Goal: Find specific page/section: Find specific page/section

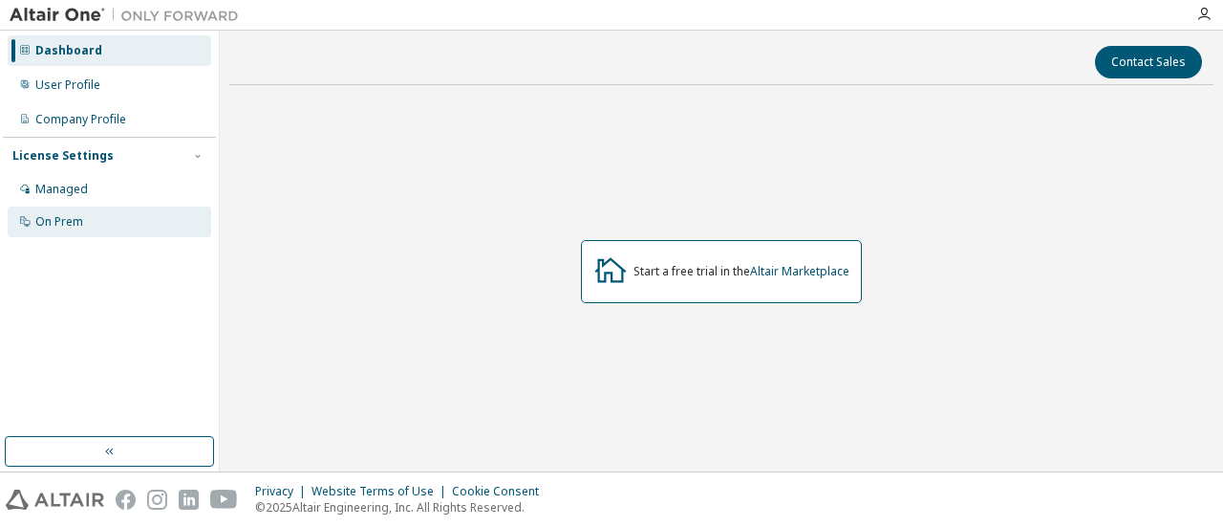
click at [73, 225] on div "On Prem" at bounding box center [59, 221] width 48 height 15
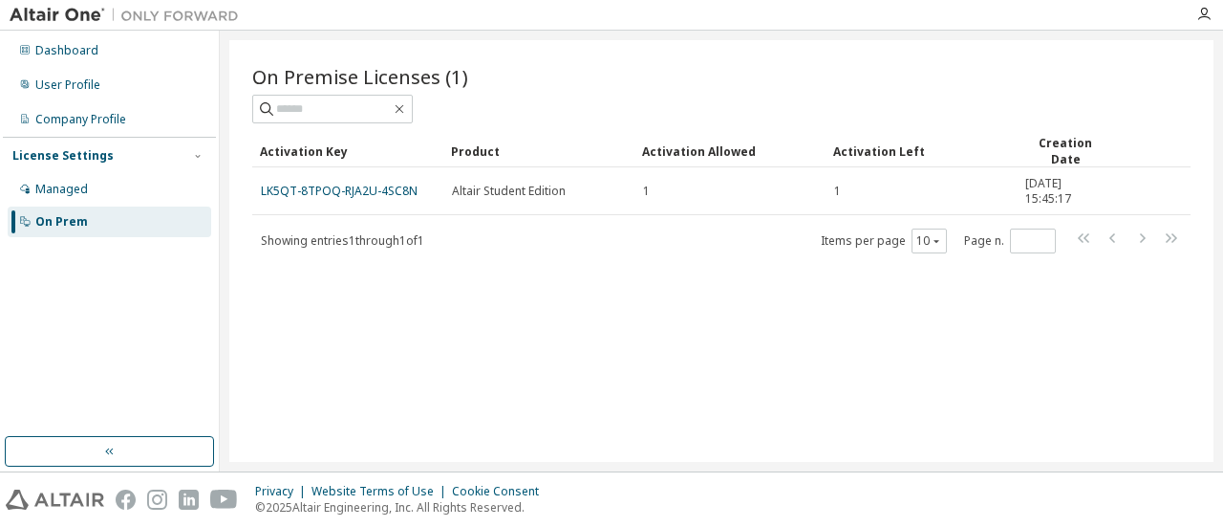
click at [453, 356] on div "On Premise Licenses (1) Clear Load Save Save As Field Operator Value Select fil…" at bounding box center [721, 250] width 984 height 421
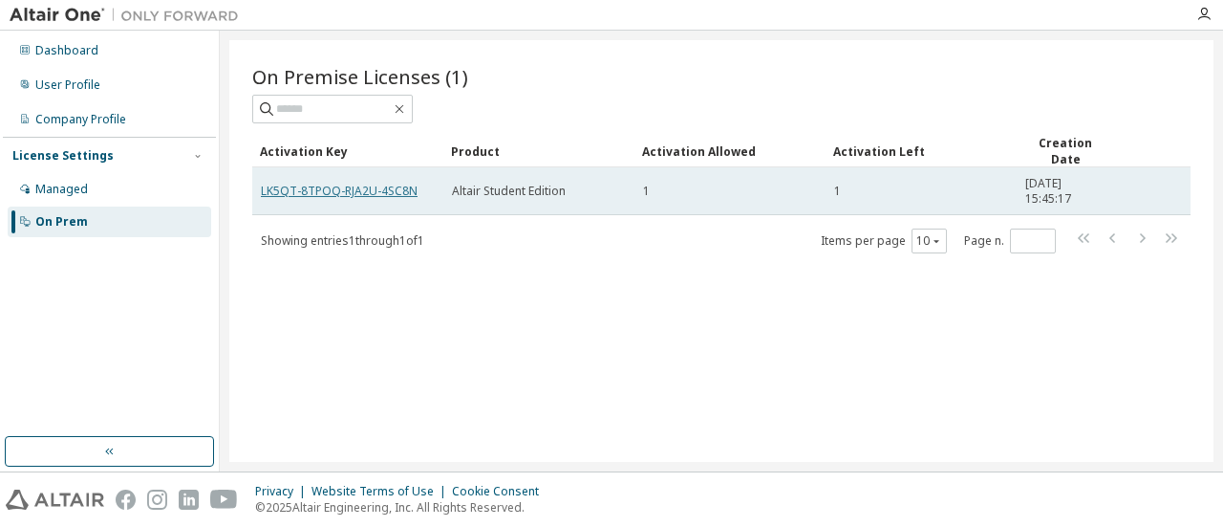
drag, startPoint x: 369, startPoint y: 190, endPoint x: 322, endPoint y: 187, distance: 46.9
click at [322, 187] on link "LK5QT-8TPOQ-RJA2U-4SC8N" at bounding box center [339, 191] width 157 height 16
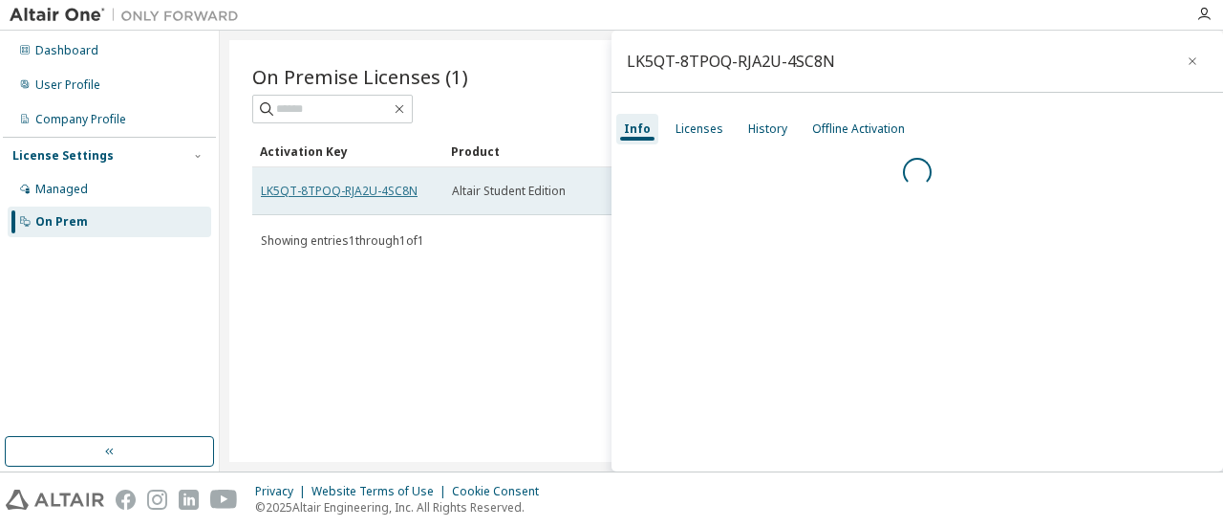
click at [322, 187] on link "LK5QT-8TPOQ-RJA2U-4SC8N" at bounding box center [339, 191] width 157 height 16
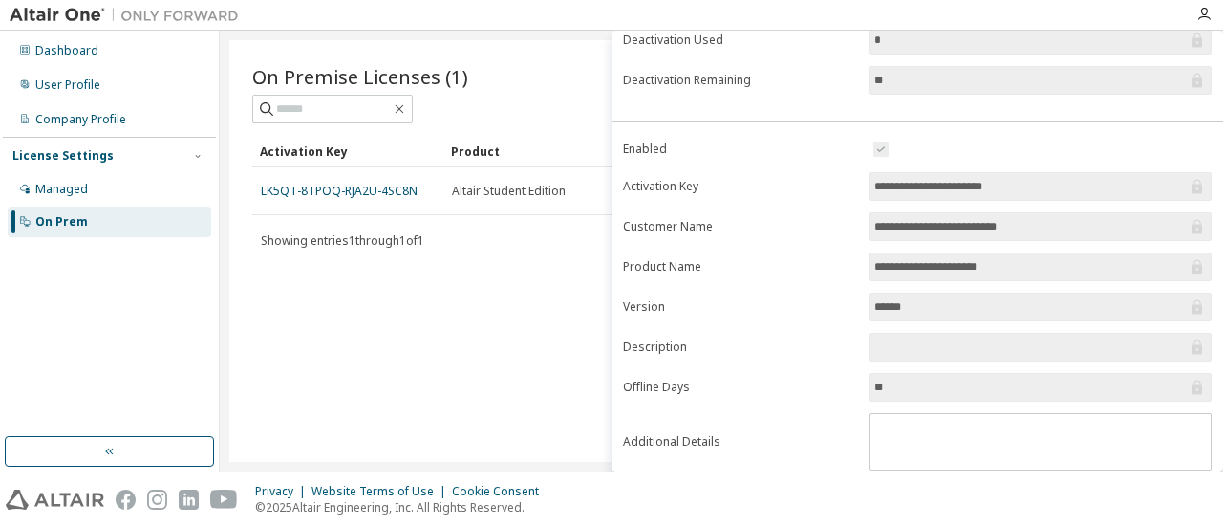
scroll to position [345, 0]
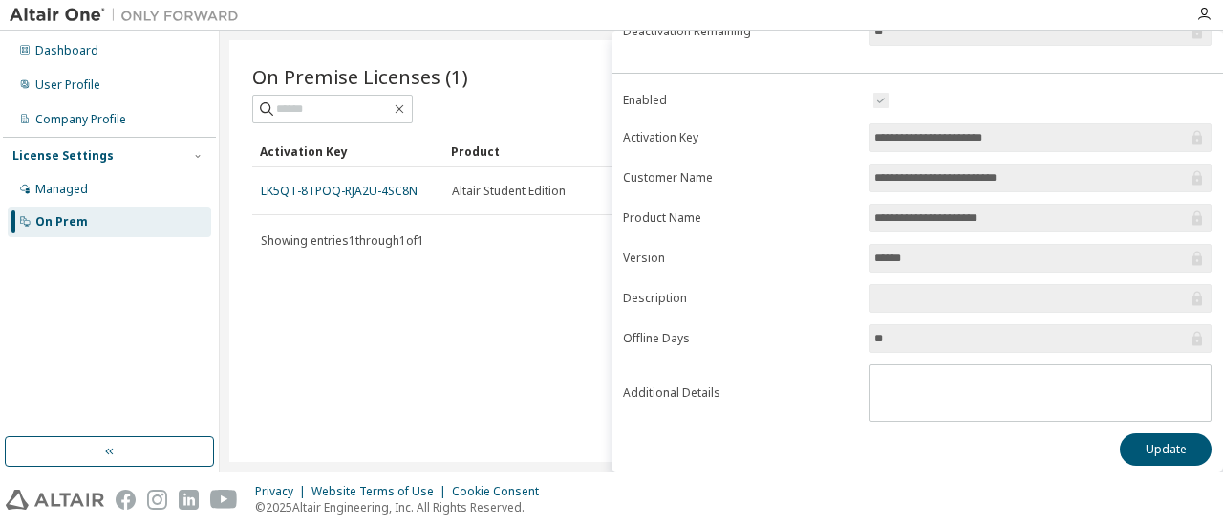
click at [539, 289] on div "On Premise Licenses (1) Clear Load Save Save As Field Operator Value Select fil…" at bounding box center [721, 250] width 984 height 421
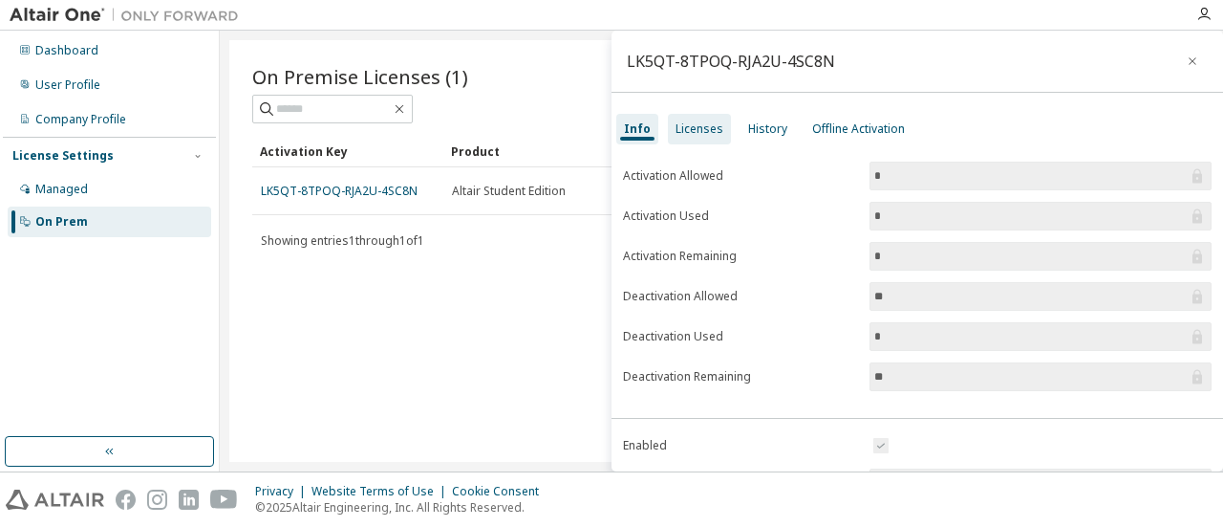
click at [691, 124] on div "Licenses" at bounding box center [700, 128] width 48 height 15
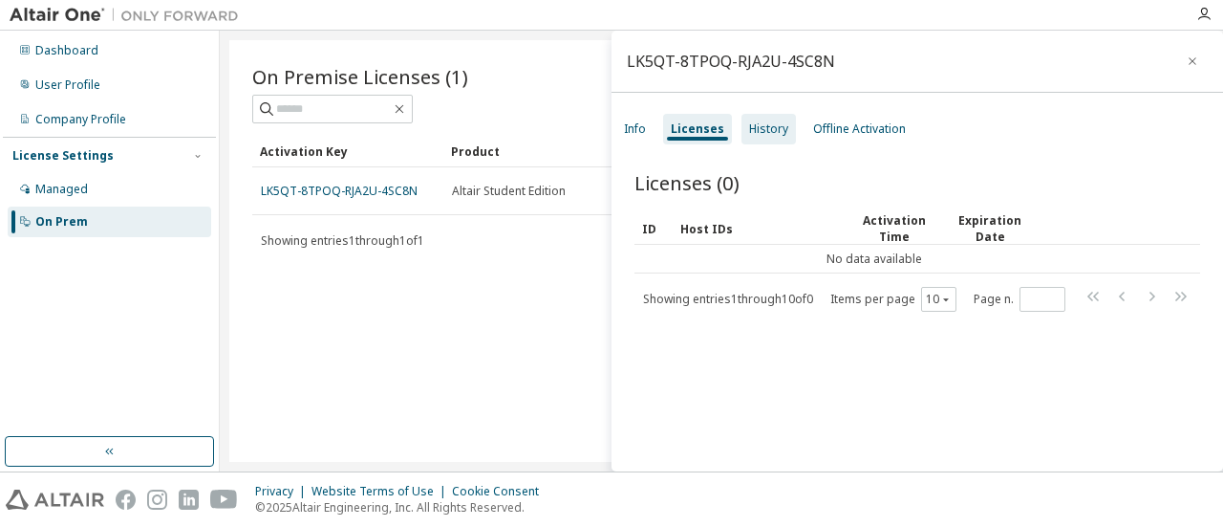
click at [749, 133] on div "History" at bounding box center [768, 128] width 39 height 15
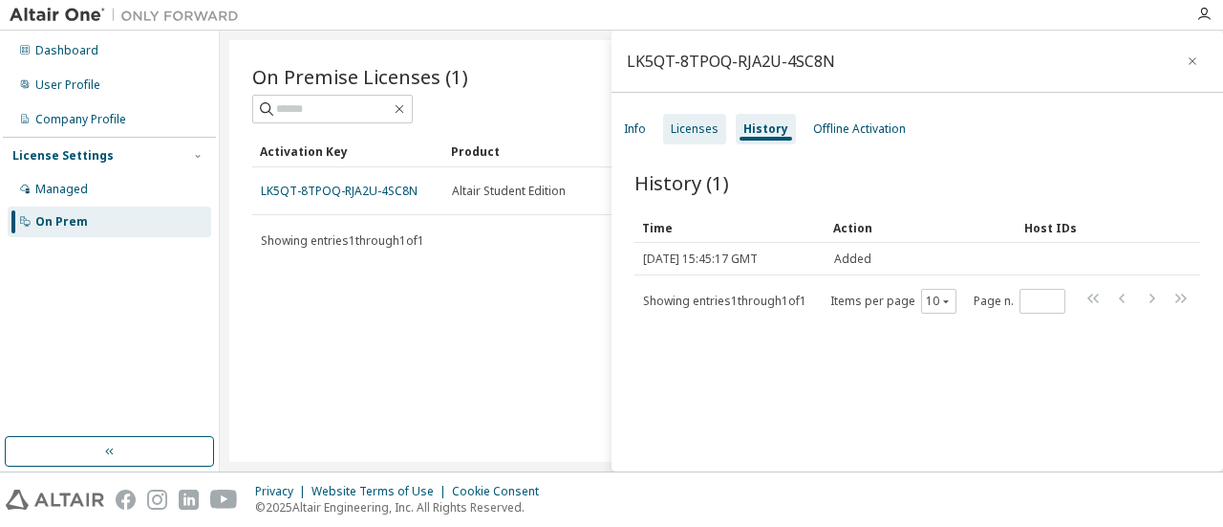
click at [691, 135] on div "Licenses" at bounding box center [695, 128] width 48 height 15
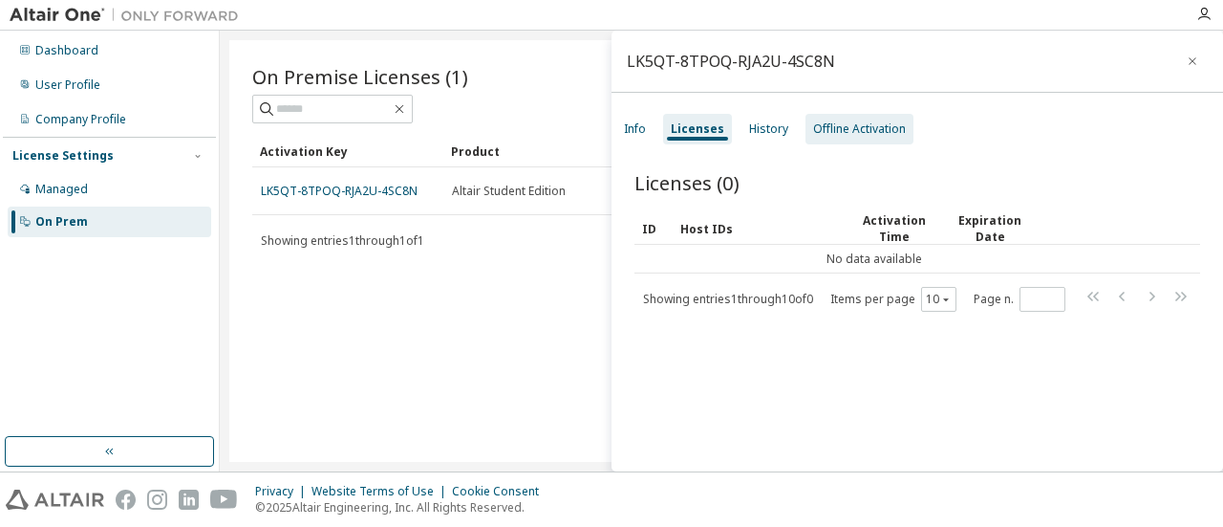
click at [844, 137] on div "Offline Activation" at bounding box center [860, 129] width 108 height 31
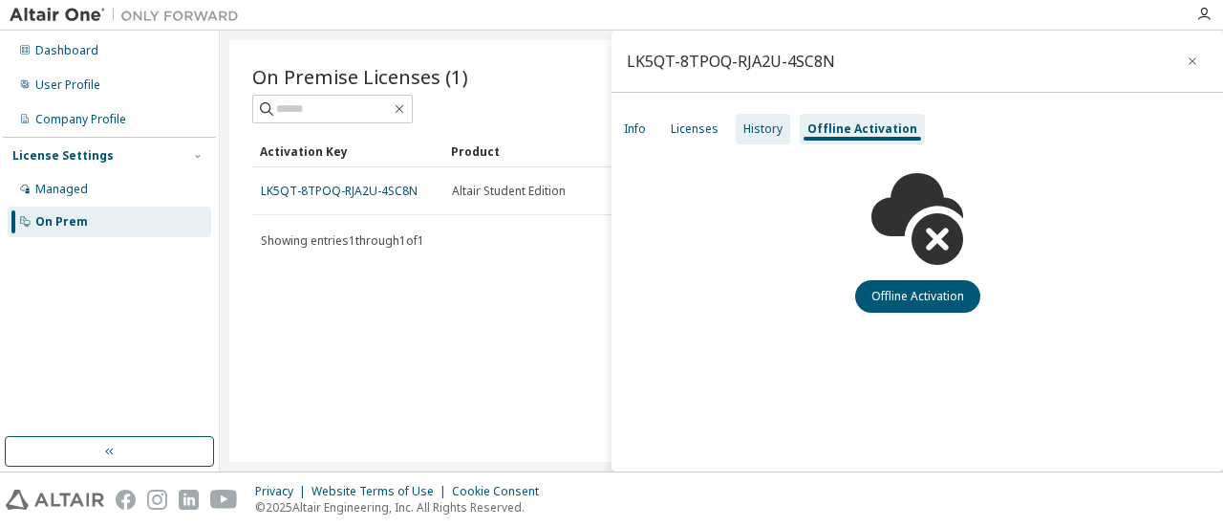
click at [768, 129] on div "History" at bounding box center [762, 128] width 39 height 15
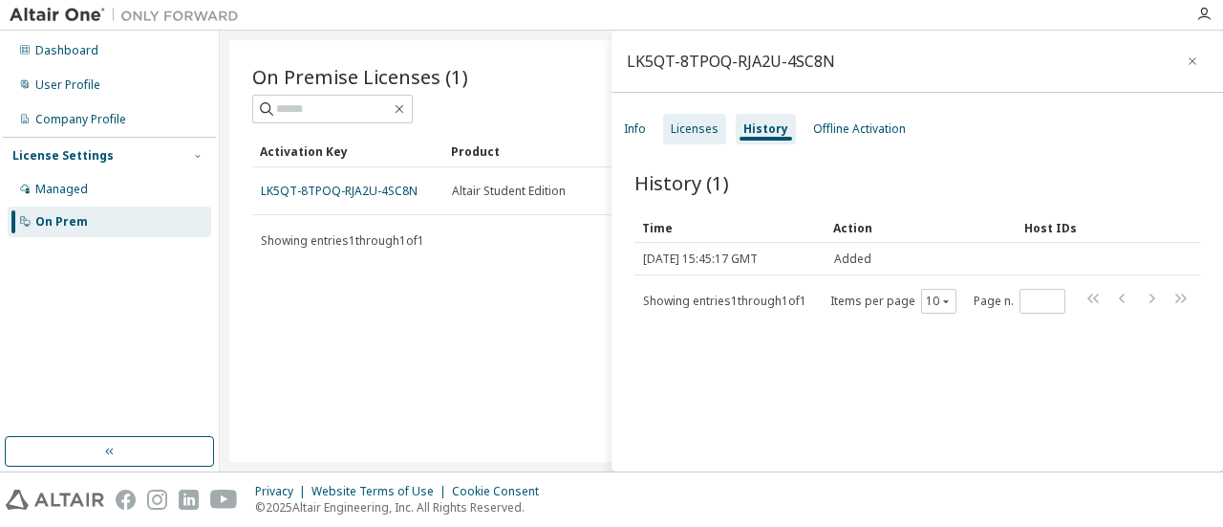
click at [722, 123] on div "Licenses" at bounding box center [694, 129] width 63 height 31
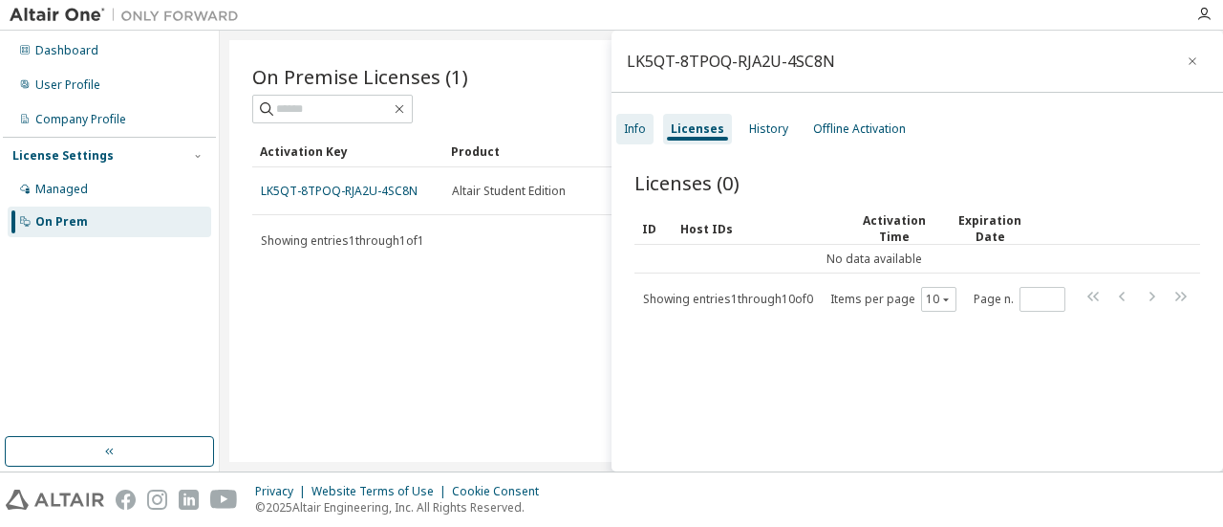
click at [639, 127] on div "Info" at bounding box center [635, 128] width 22 height 15
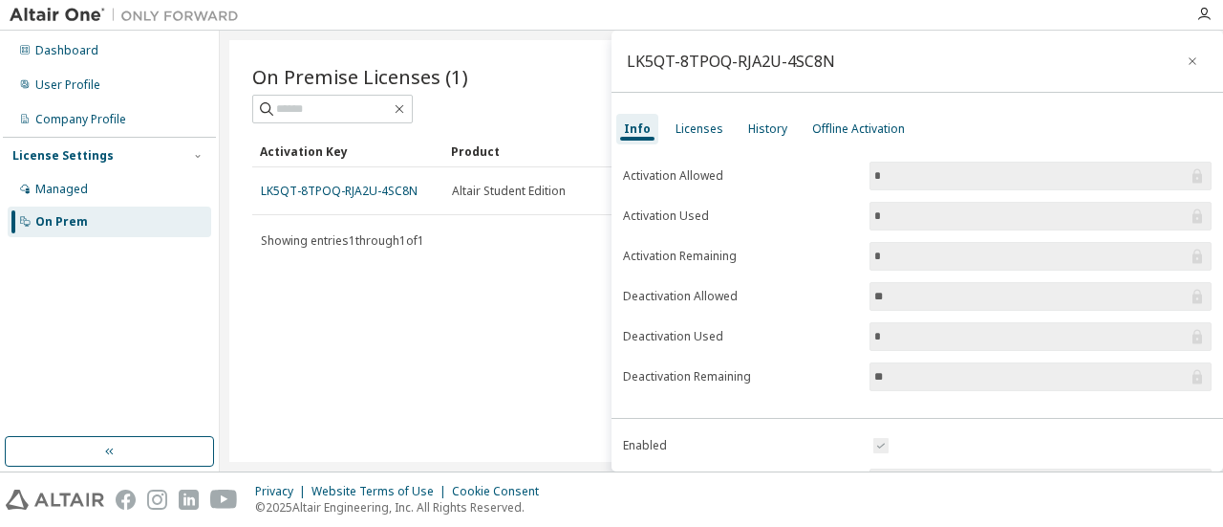
click at [398, 347] on div "On Premise Licenses (1) Clear Load Save Save As Field Operator Value Select fil…" at bounding box center [721, 250] width 984 height 421
click at [1189, 59] on icon "button" at bounding box center [1193, 61] width 8 height 8
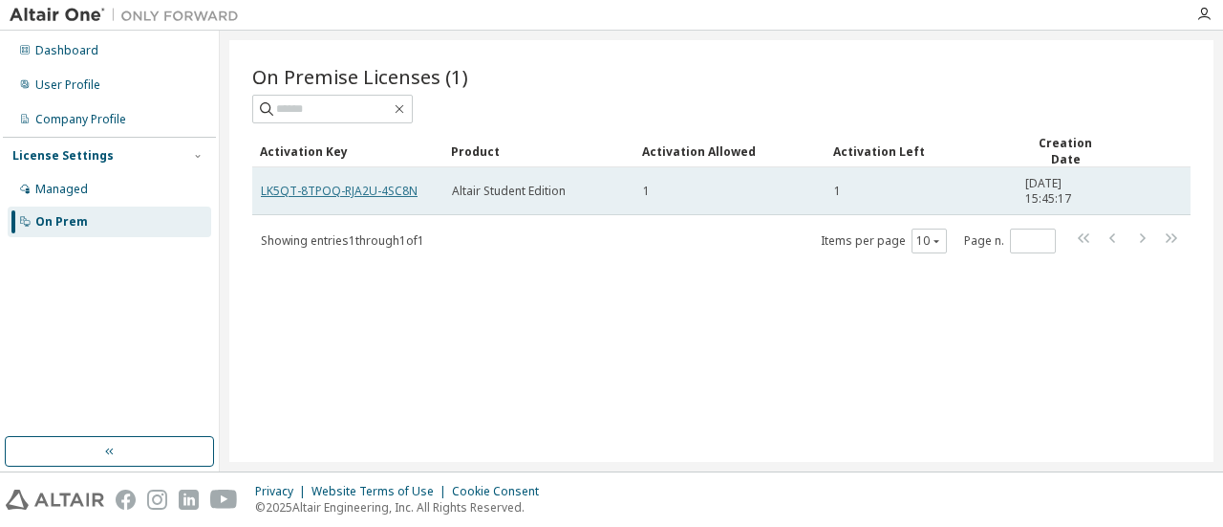
click at [314, 183] on link "LK5QT-8TPOQ-RJA2U-4SC8N" at bounding box center [339, 191] width 157 height 16
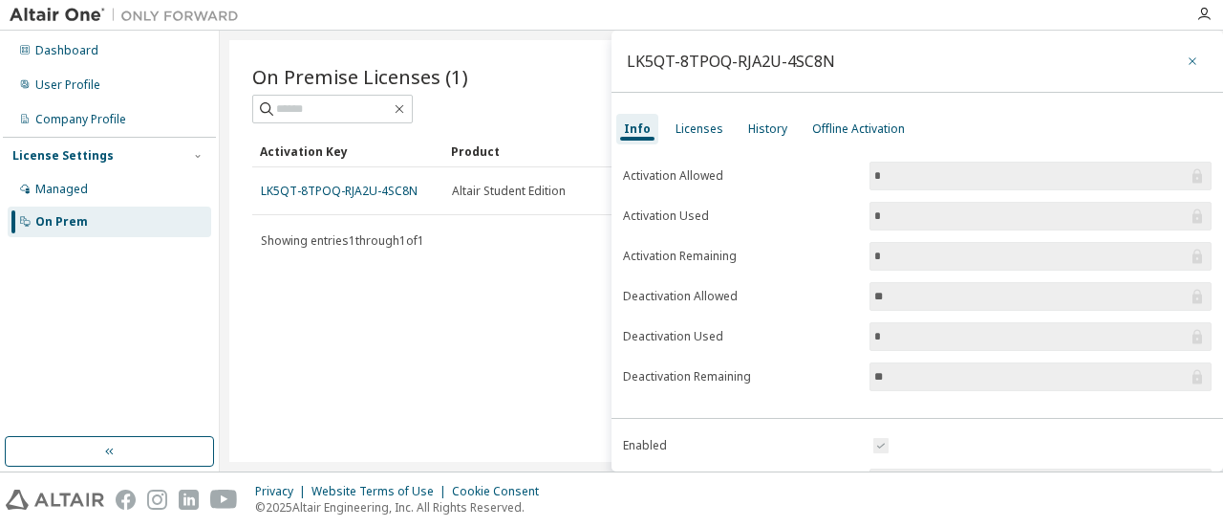
click at [1189, 68] on icon "button" at bounding box center [1192, 61] width 13 height 15
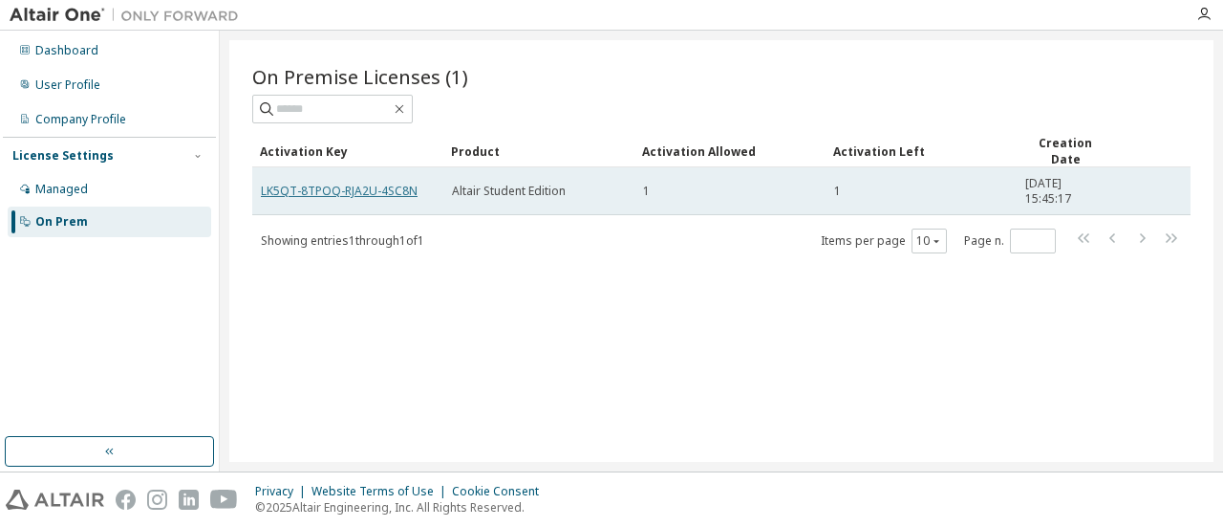
click at [361, 192] on link "LK5QT-8TPOQ-RJA2U-4SC8N" at bounding box center [339, 191] width 157 height 16
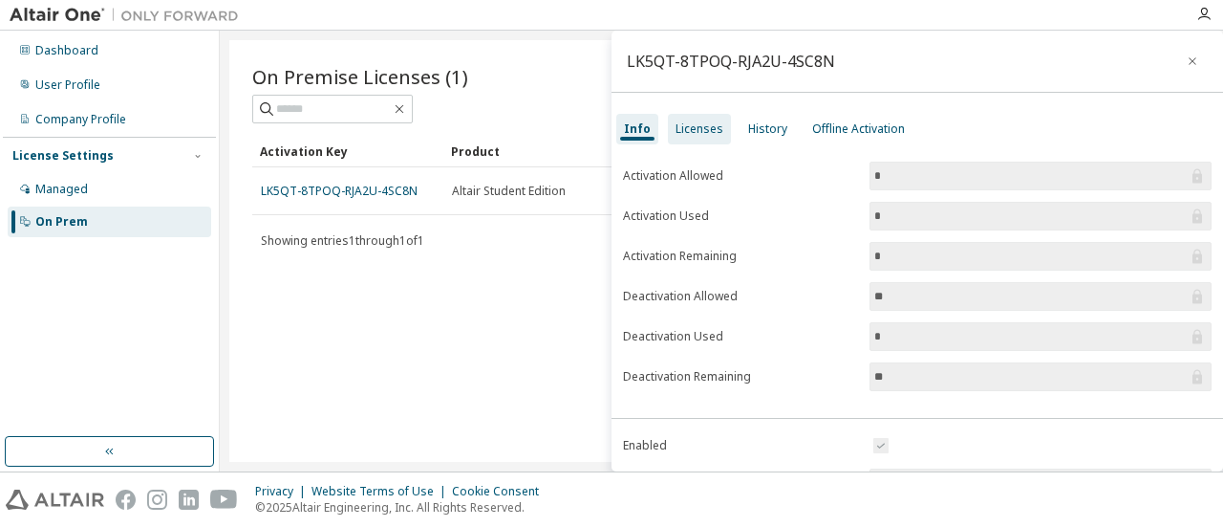
click at [707, 125] on div "Licenses" at bounding box center [700, 128] width 48 height 15
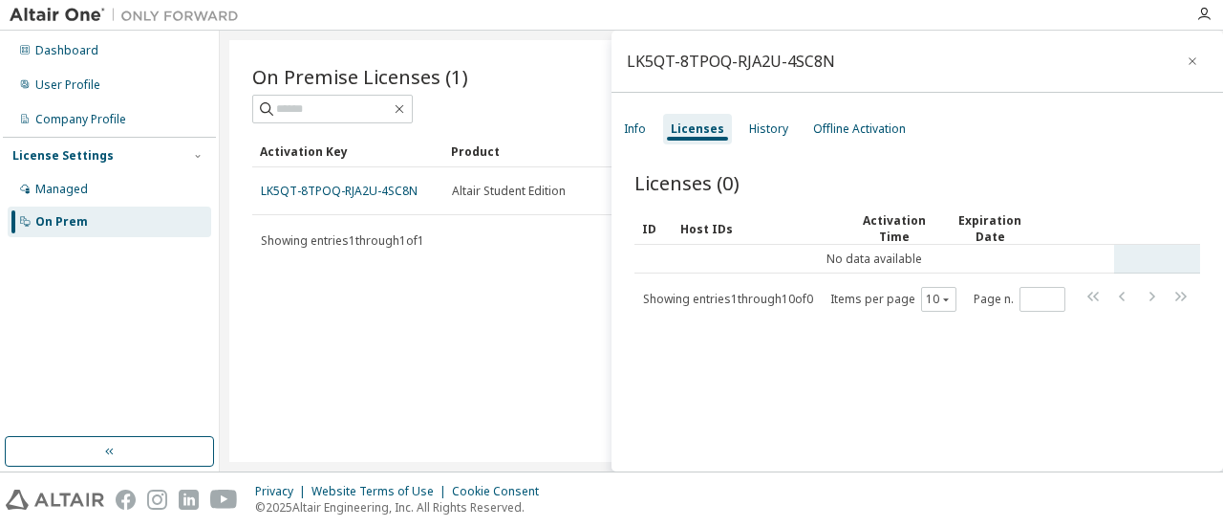
click at [1153, 251] on tr "No data available" at bounding box center [917, 259] width 566 height 29
click at [1079, 183] on div at bounding box center [1058, 183] width 283 height 8
click at [380, 379] on div "On Premise Licenses (1) Clear Load Save Save As Field Operator Value Select fil…" at bounding box center [721, 250] width 984 height 421
click at [445, 374] on div "On Premise Licenses (1) Clear Load Save Save As Field Operator Value Select fil…" at bounding box center [721, 250] width 984 height 421
click at [530, 60] on div "On Premise Licenses (1) Clear Load Save Save As Field Operator Value Select fil…" at bounding box center [721, 250] width 984 height 421
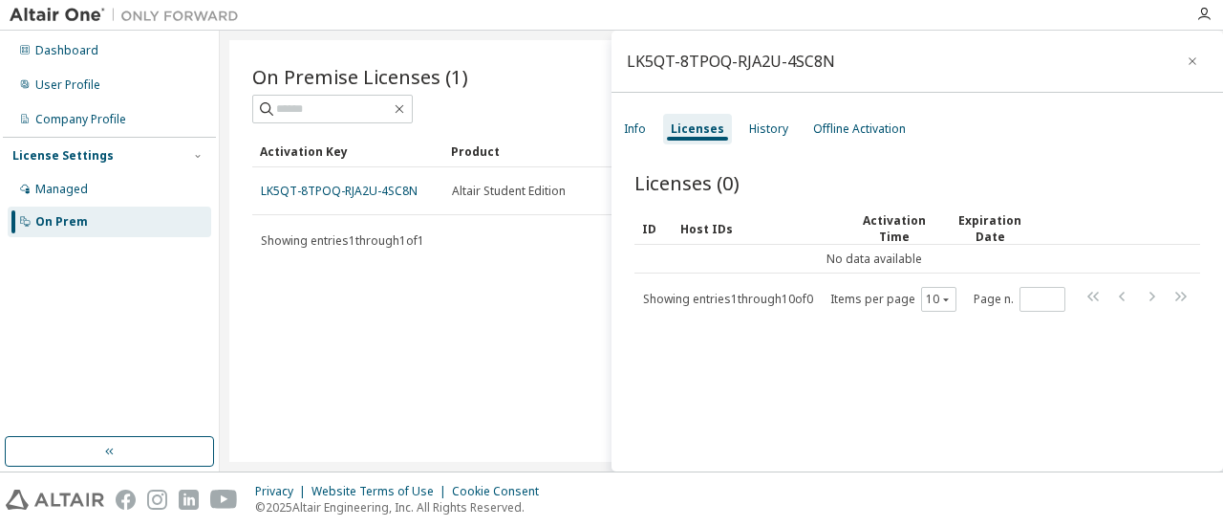
click at [111, 215] on div "On Prem" at bounding box center [110, 221] width 204 height 31
click at [1186, 64] on icon "button" at bounding box center [1192, 61] width 13 height 15
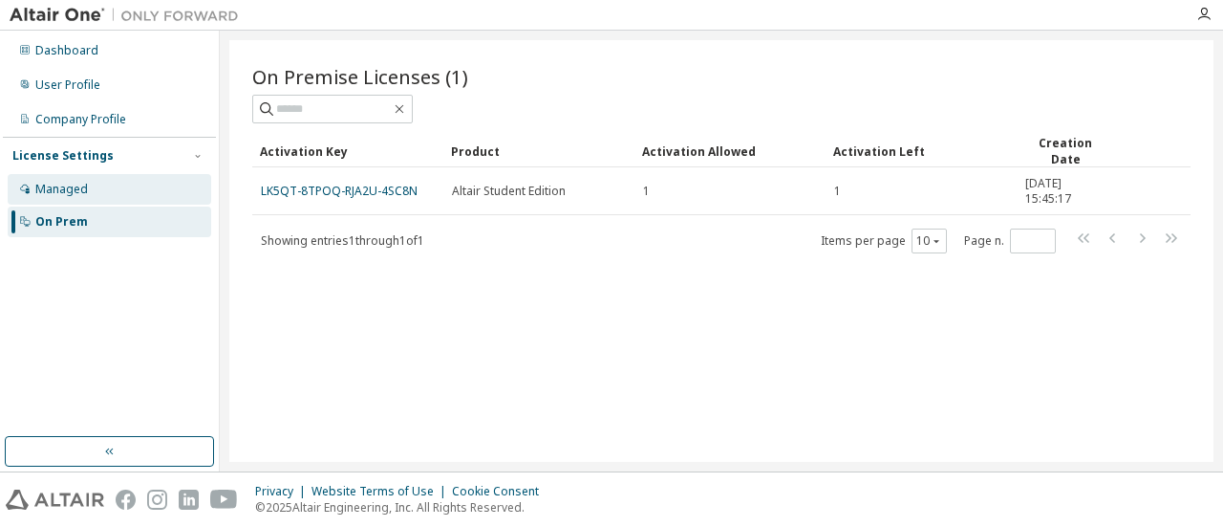
click at [83, 189] on div "Managed" at bounding box center [61, 189] width 53 height 15
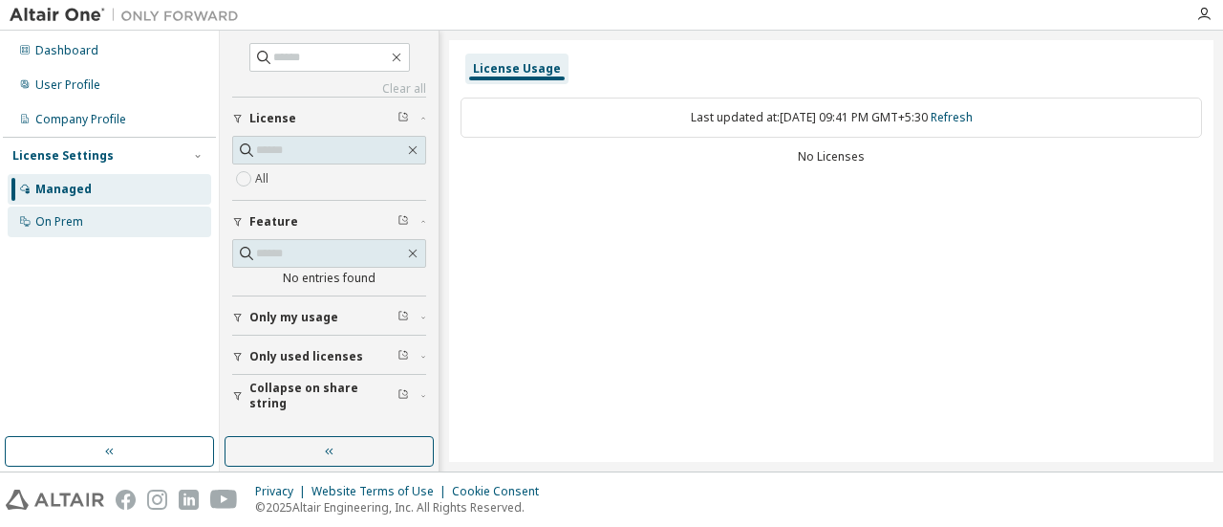
click at [83, 218] on div "On Prem" at bounding box center [110, 221] width 204 height 31
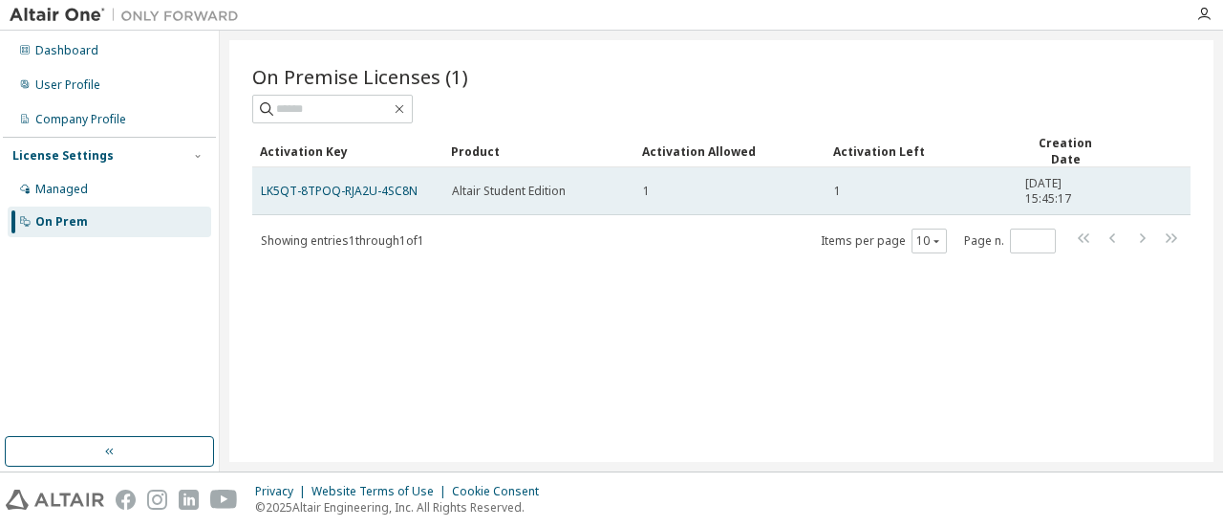
click at [378, 180] on td "LK5QT-8TPOQ-RJA2U-4SC8N" at bounding box center [347, 191] width 191 height 48
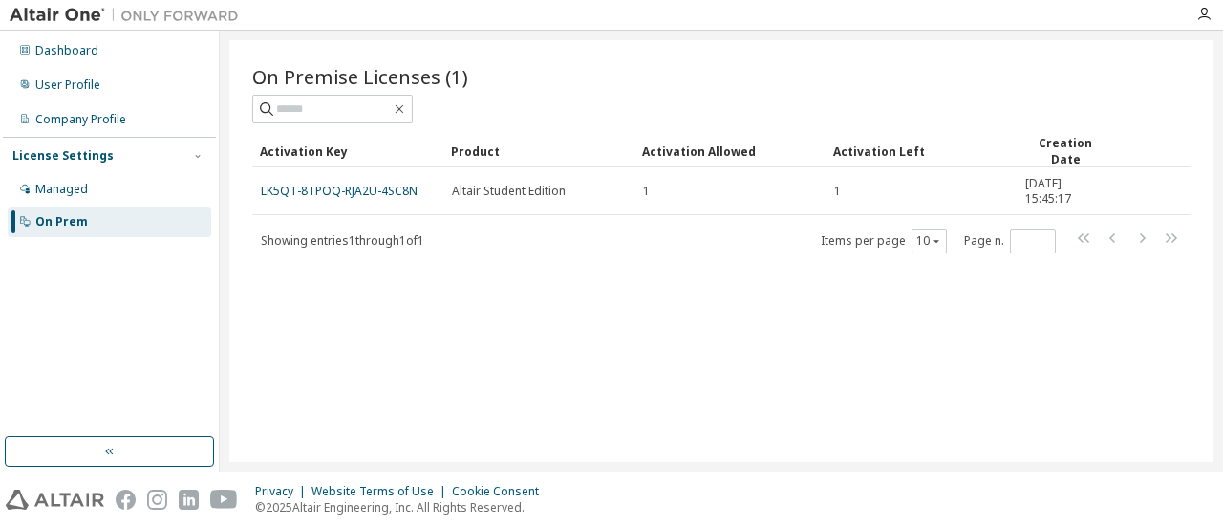
click at [382, 189] on link "LK5QT-8TPOQ-RJA2U-4SC8N" at bounding box center [339, 191] width 157 height 16
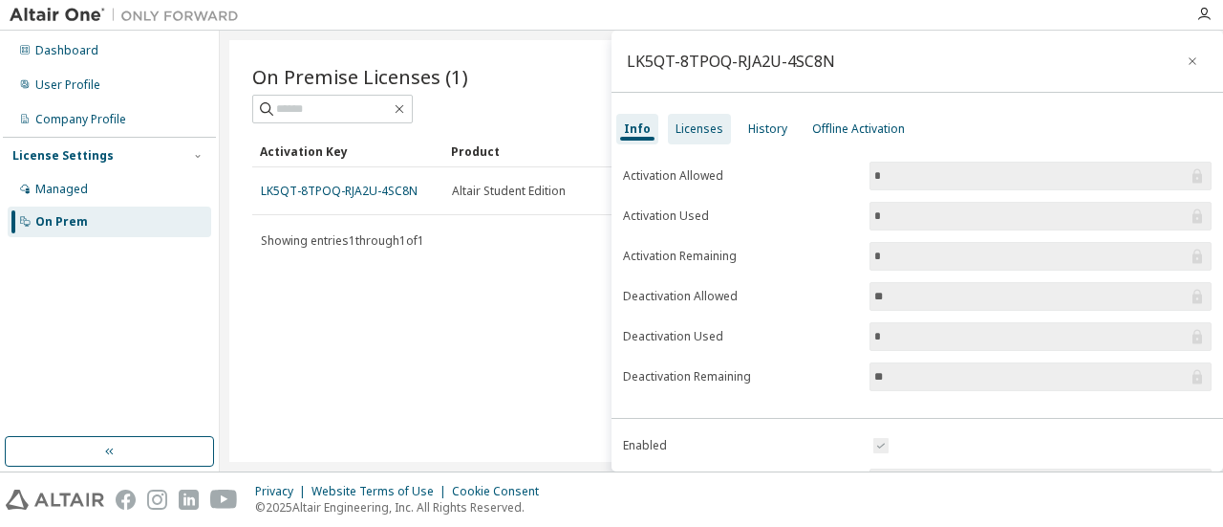
click at [703, 128] on div "Licenses" at bounding box center [700, 128] width 48 height 15
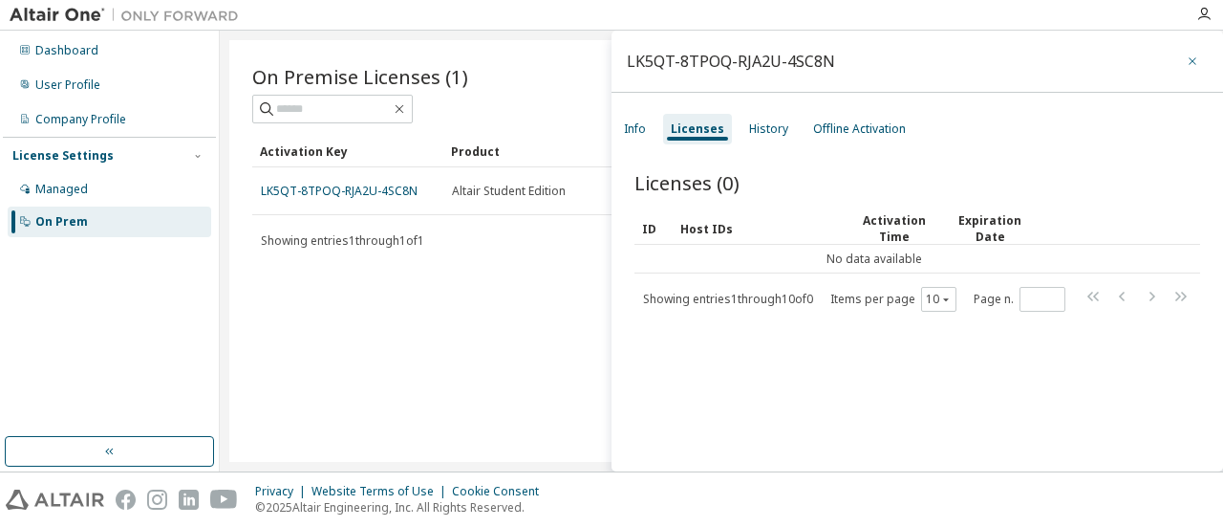
click at [1186, 64] on icon "button" at bounding box center [1192, 61] width 13 height 15
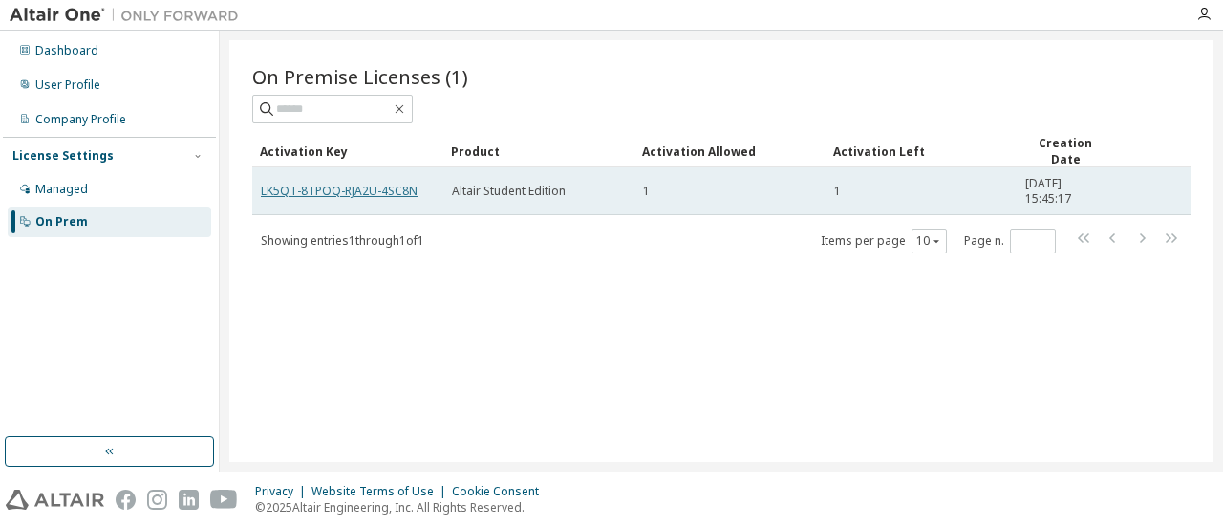
click at [357, 186] on link "LK5QT-8TPOQ-RJA2U-4SC8N" at bounding box center [339, 191] width 157 height 16
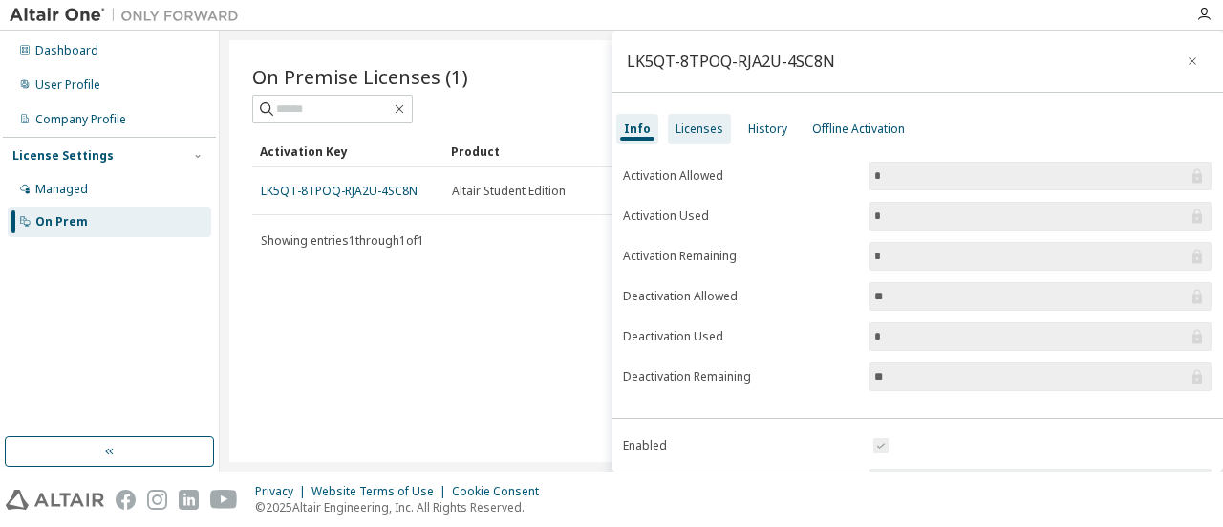
click at [705, 118] on div "Licenses" at bounding box center [699, 129] width 63 height 31
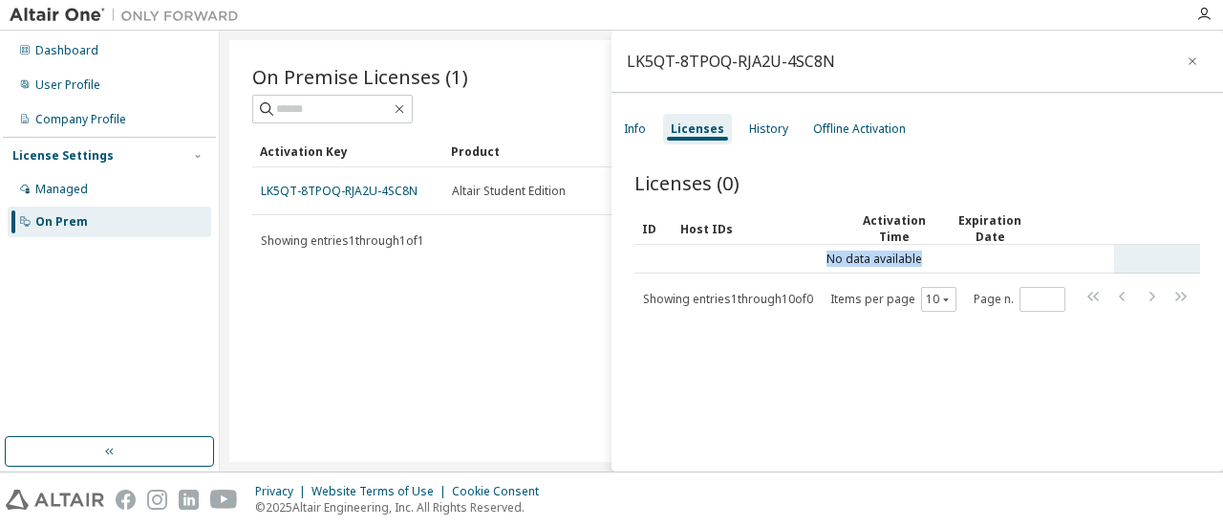
drag, startPoint x: 823, startPoint y: 259, endPoint x: 947, endPoint y: 269, distance: 124.6
click at [947, 269] on td "No data available" at bounding box center [874, 259] width 480 height 29
click at [1022, 164] on div "Licenses (0) Clear Load Save Save As Field Operator Value Select filter Select …" at bounding box center [918, 323] width 612 height 355
click at [1187, 59] on icon "button" at bounding box center [1192, 61] width 13 height 15
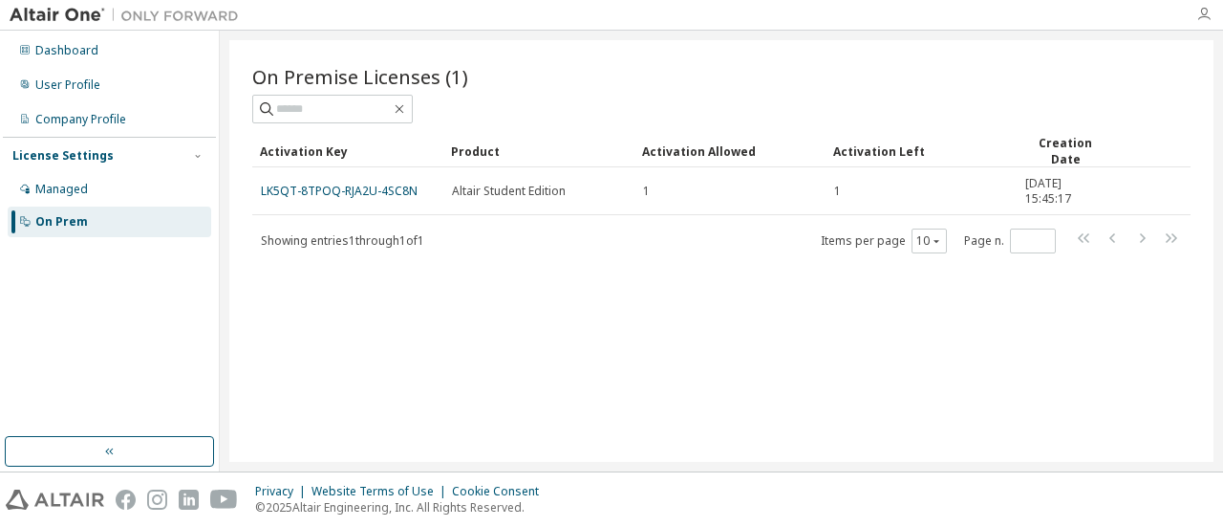
click at [1207, 15] on icon "button" at bounding box center [1203, 14] width 15 height 15
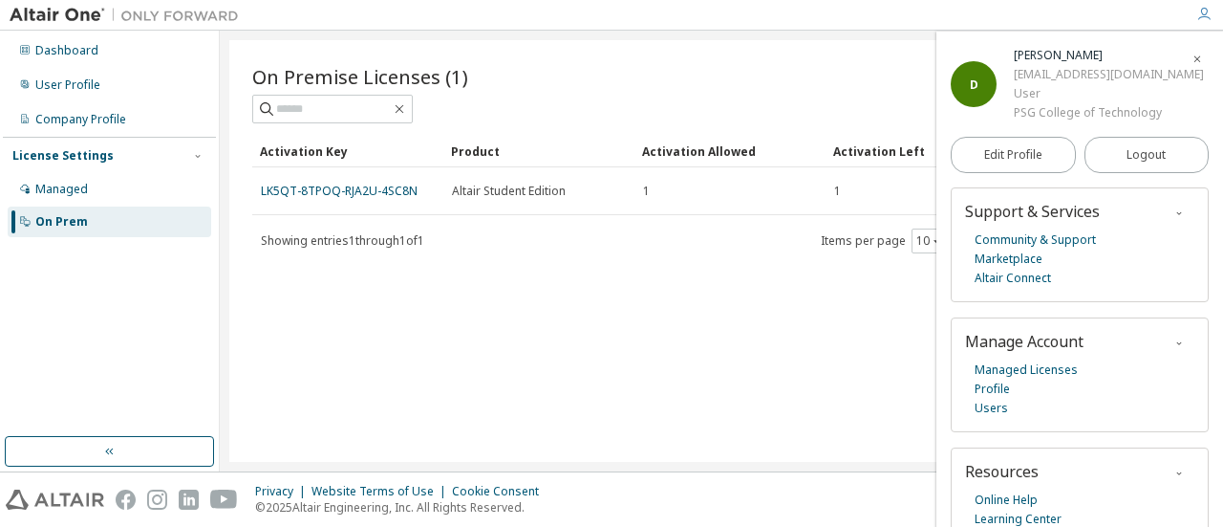
scroll to position [71, 0]
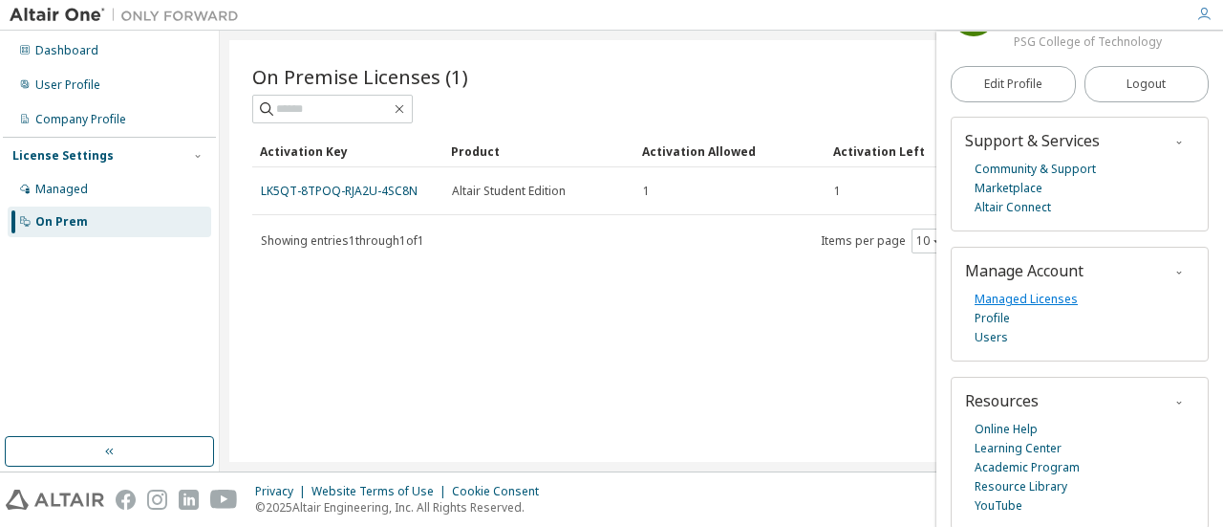
click at [1053, 291] on link "Managed Licenses" at bounding box center [1026, 299] width 103 height 19
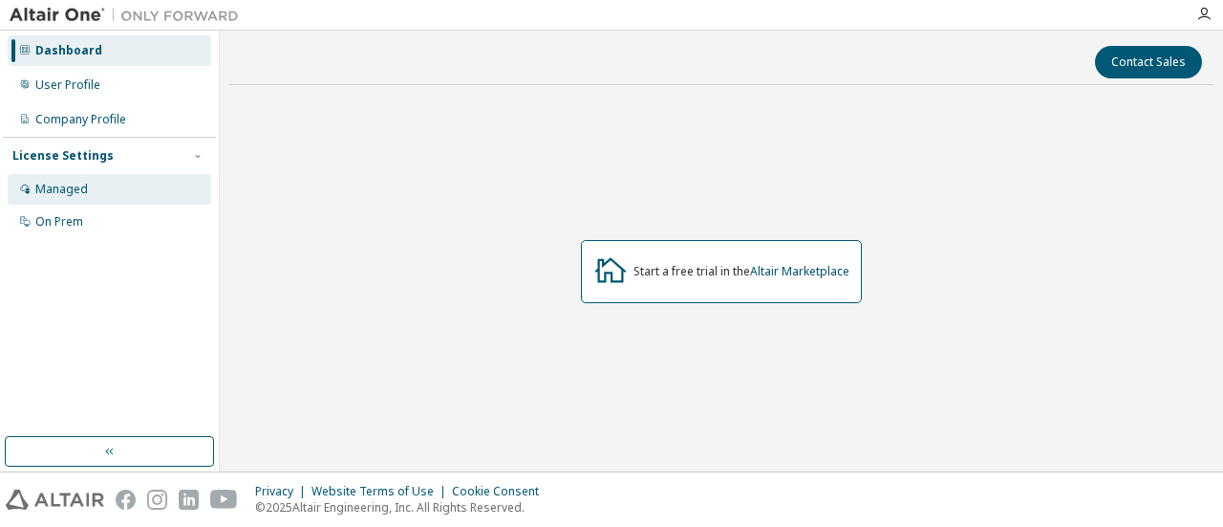
click at [102, 191] on div "Managed" at bounding box center [110, 189] width 204 height 31
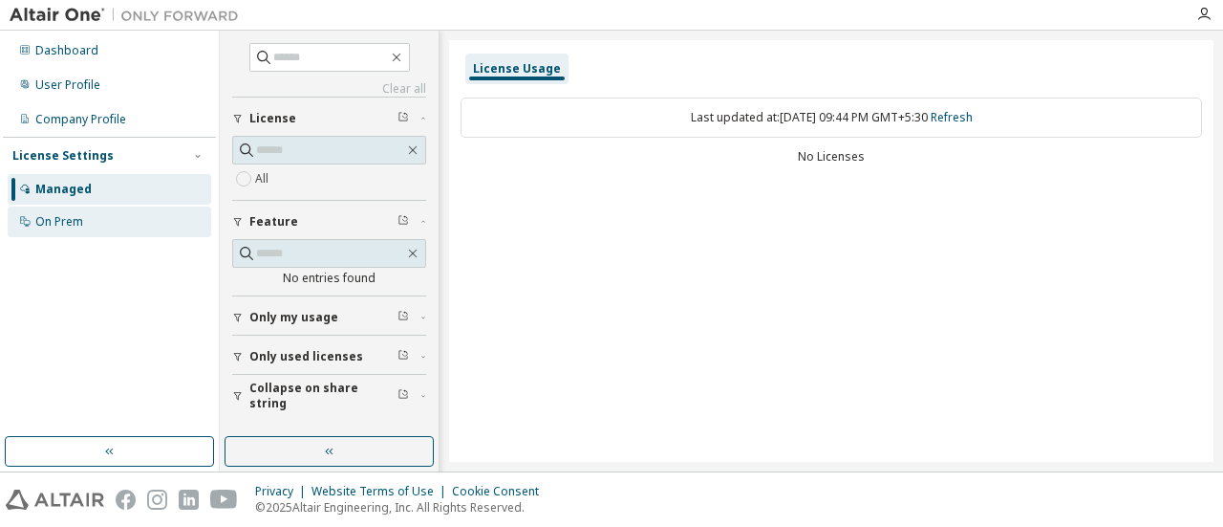
click at [66, 214] on div "On Prem" at bounding box center [59, 221] width 48 height 15
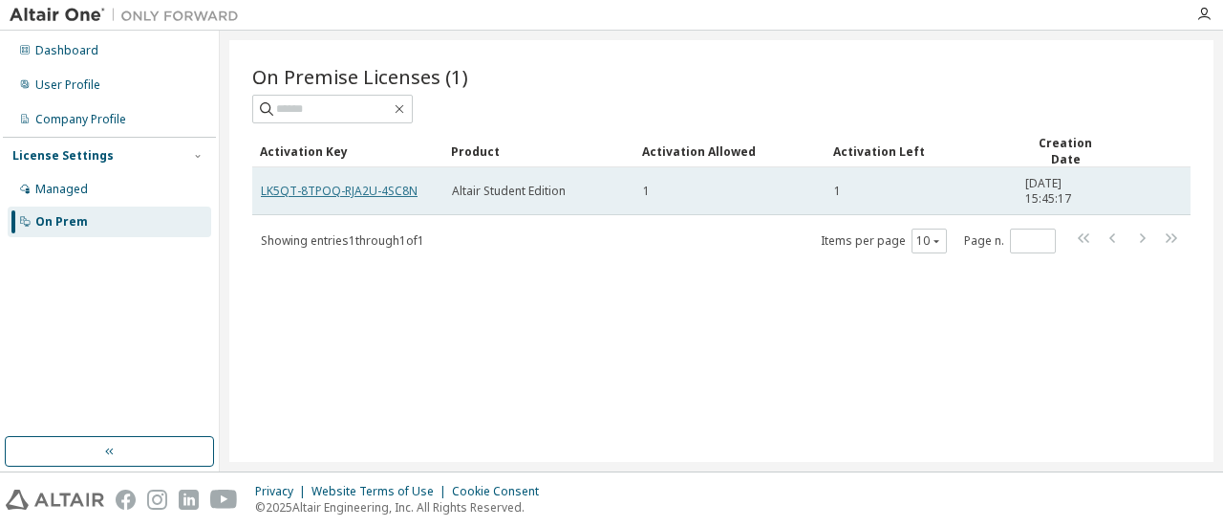
click at [382, 192] on link "LK5QT-8TPOQ-RJA2U-4SC8N" at bounding box center [339, 191] width 157 height 16
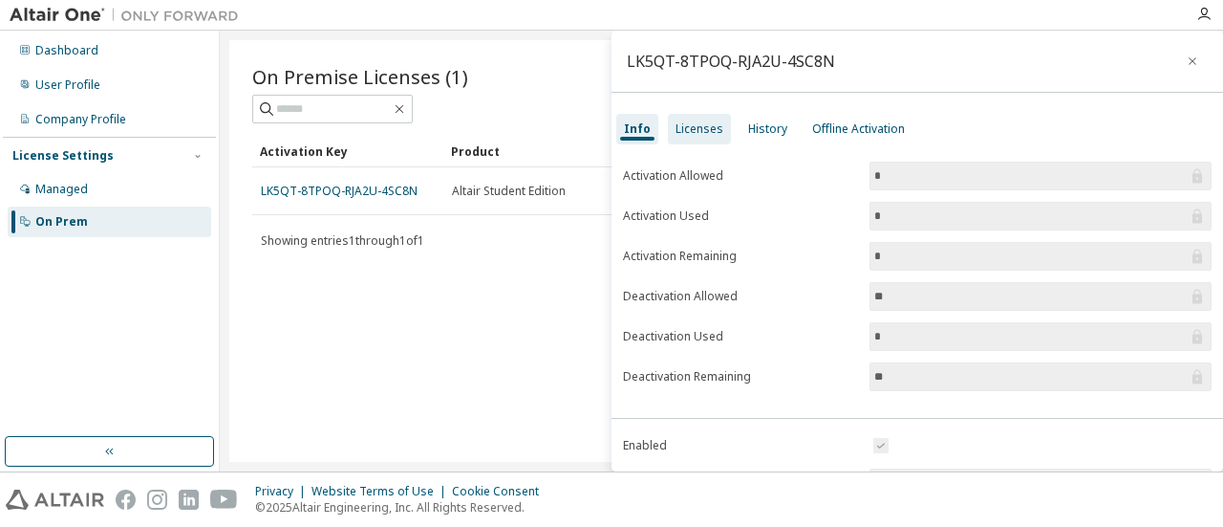
click at [690, 122] on div "Licenses" at bounding box center [700, 128] width 48 height 15
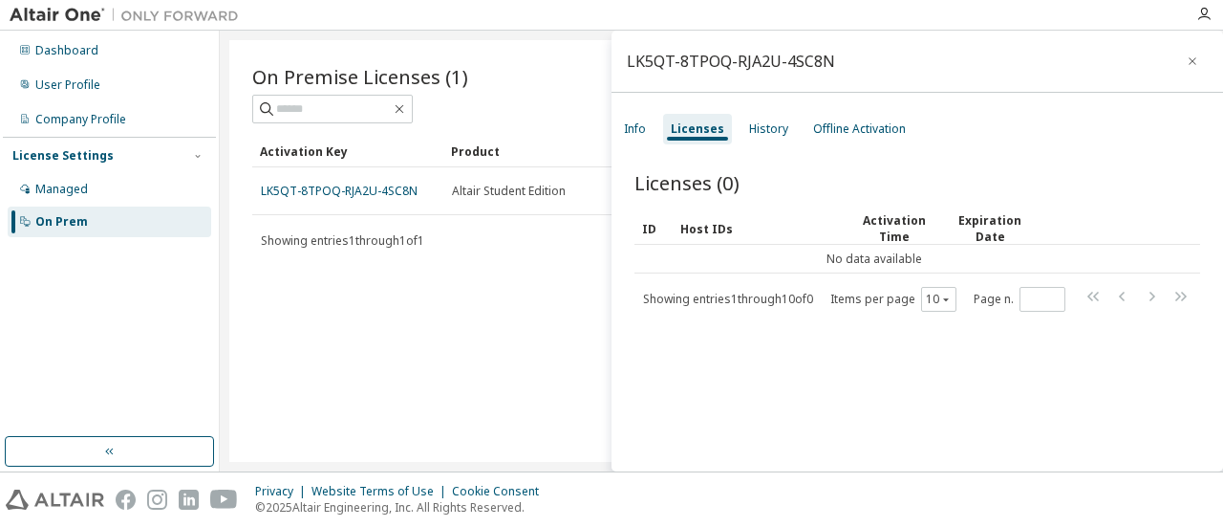
click at [945, 144] on div "Info Licenses History Offline Activation" at bounding box center [918, 129] width 612 height 34
